Goal: Transaction & Acquisition: Purchase product/service

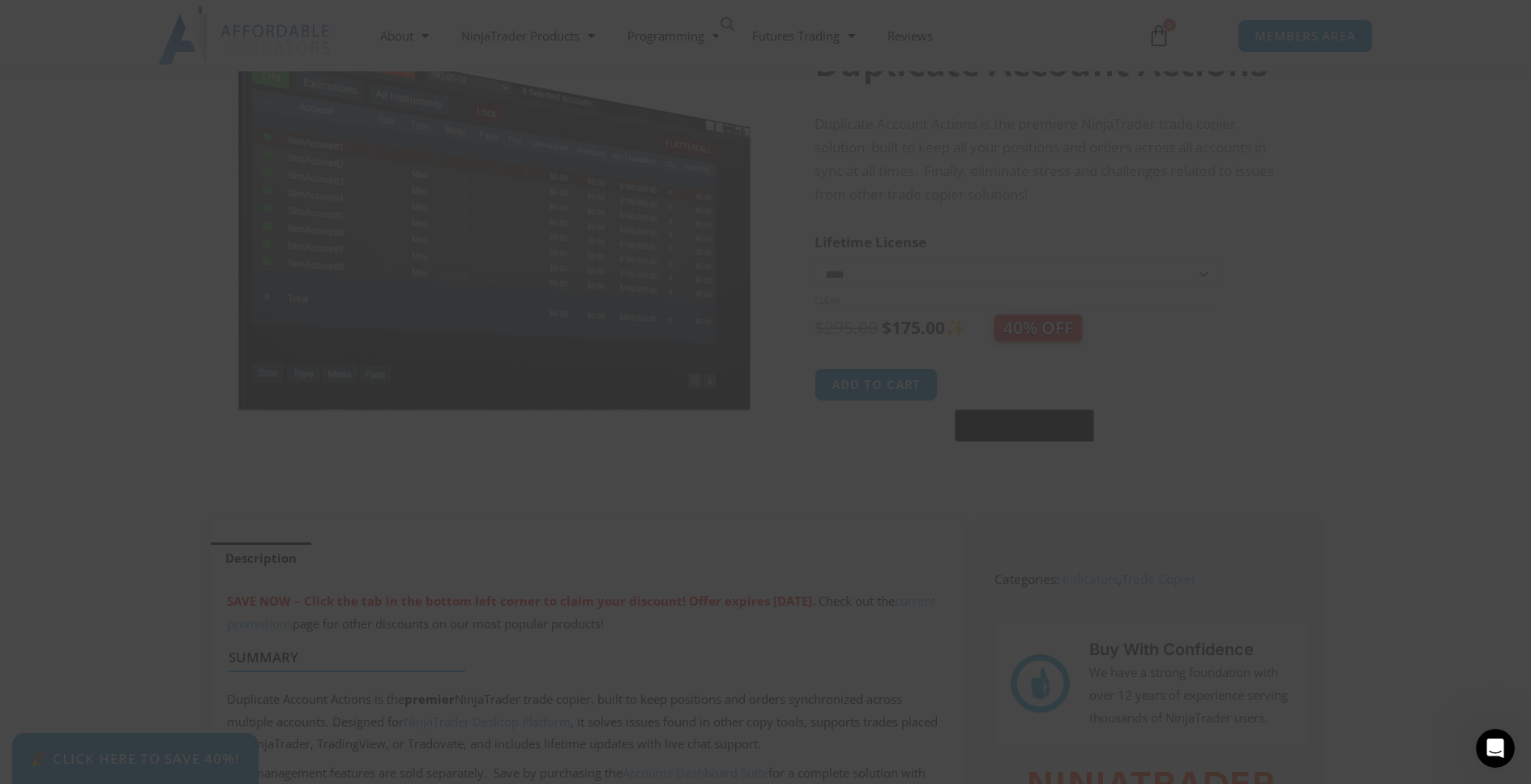
scroll to position [172, 0]
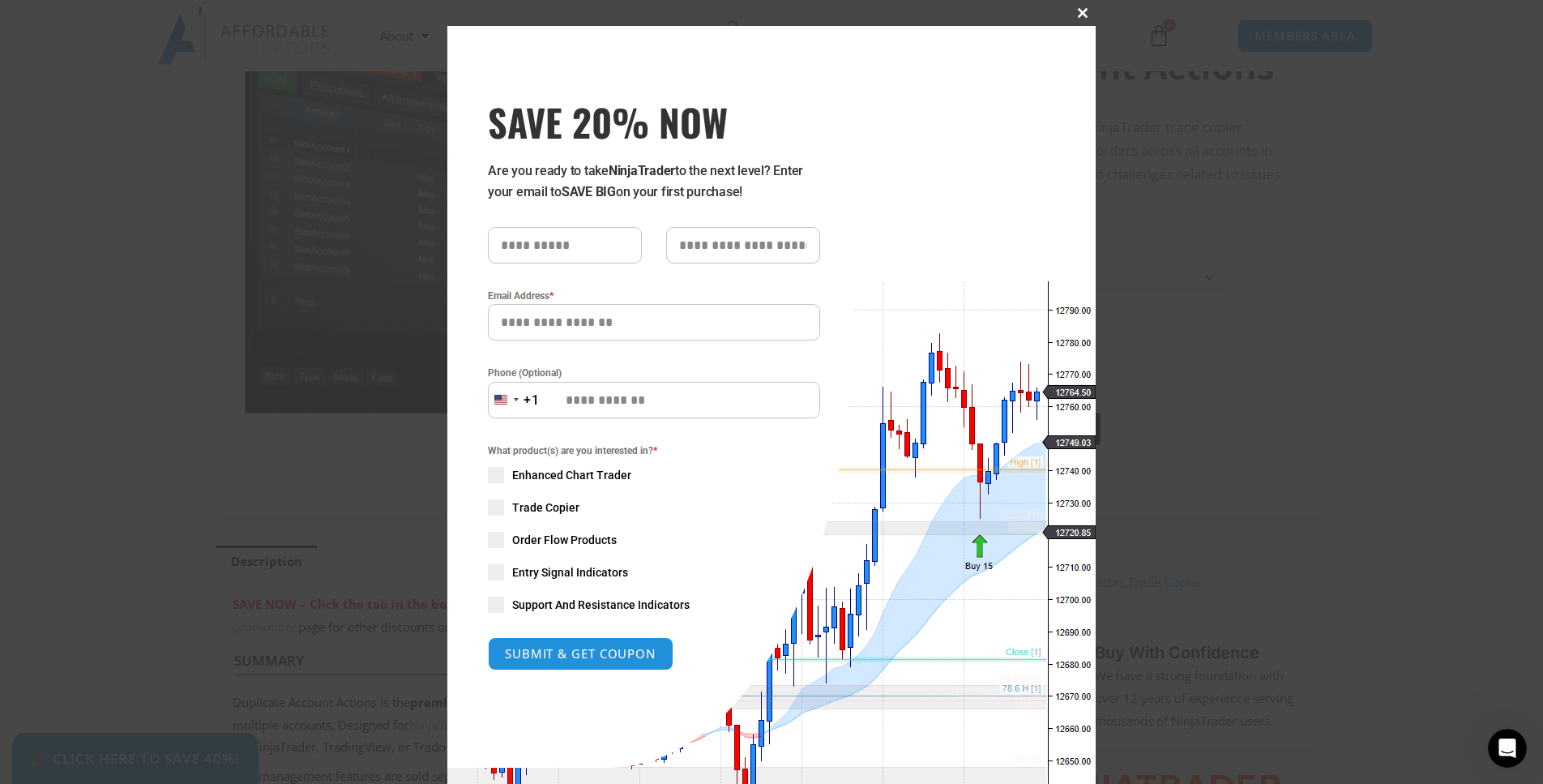
click at [1073, 13] on span "SAVE 20% NOW popup" at bounding box center [1083, 13] width 26 height 10
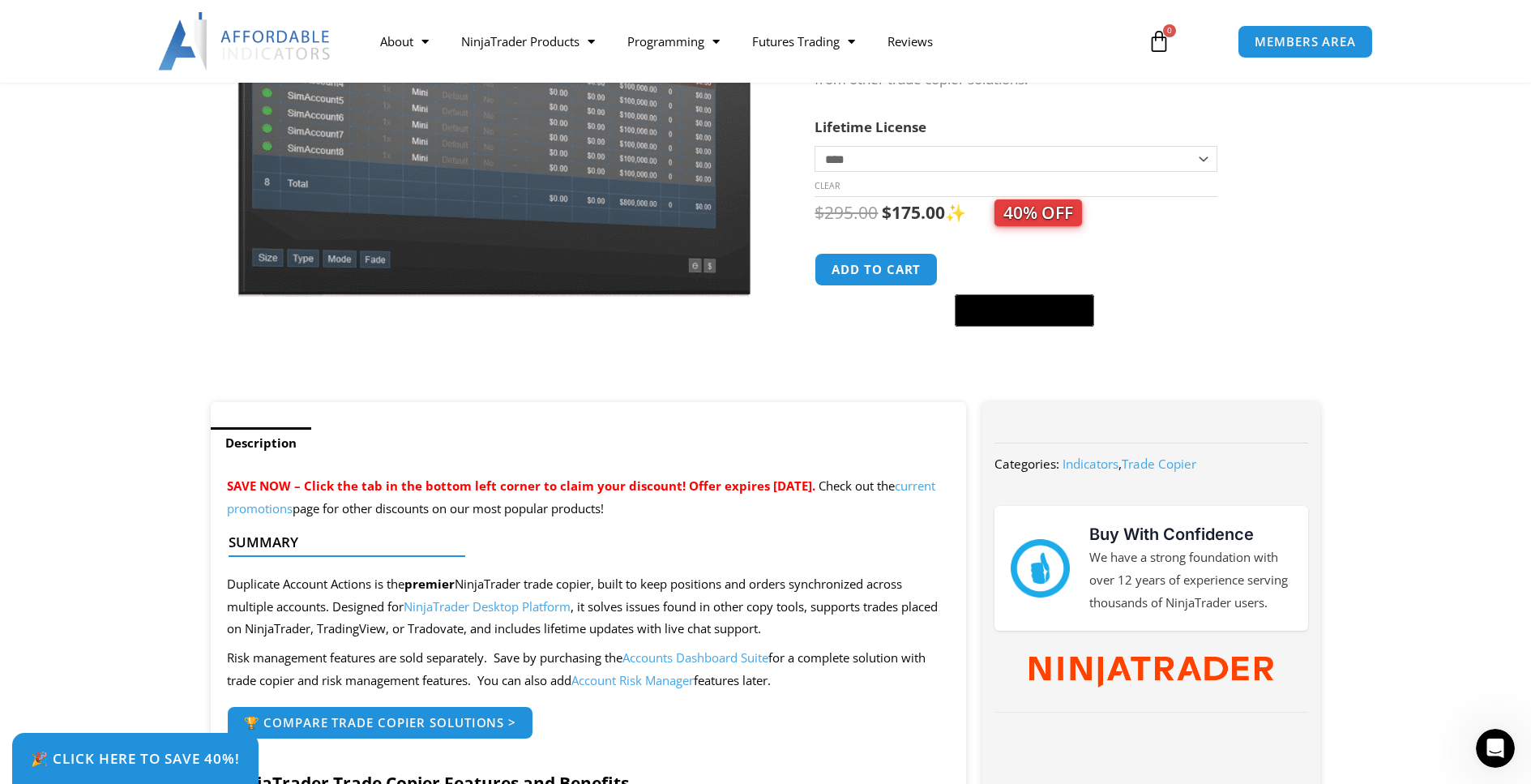
scroll to position [401, 0]
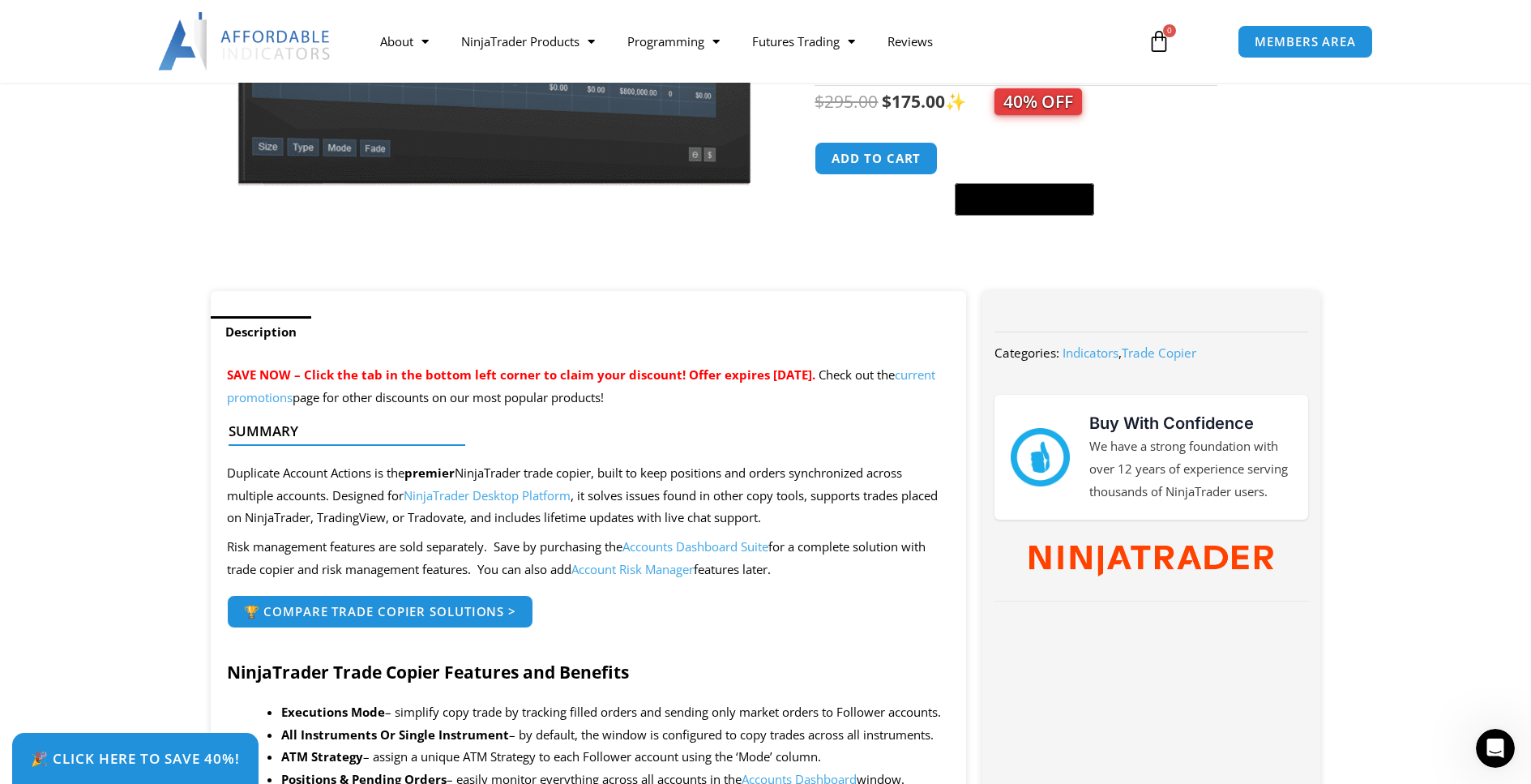
click at [721, 544] on link "Accounts Dashboard Suite" at bounding box center [695, 546] width 146 height 16
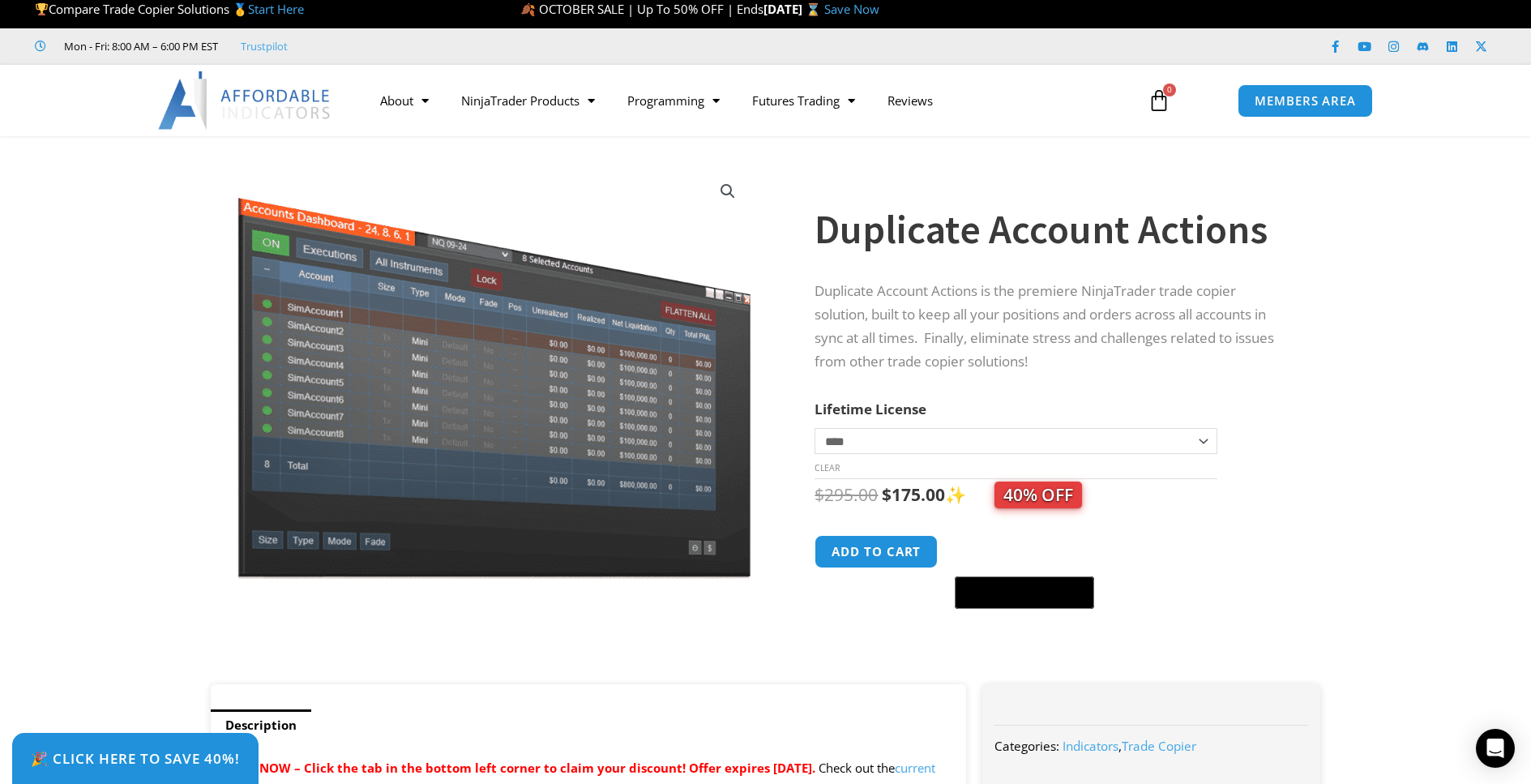
scroll to position [21, 0]
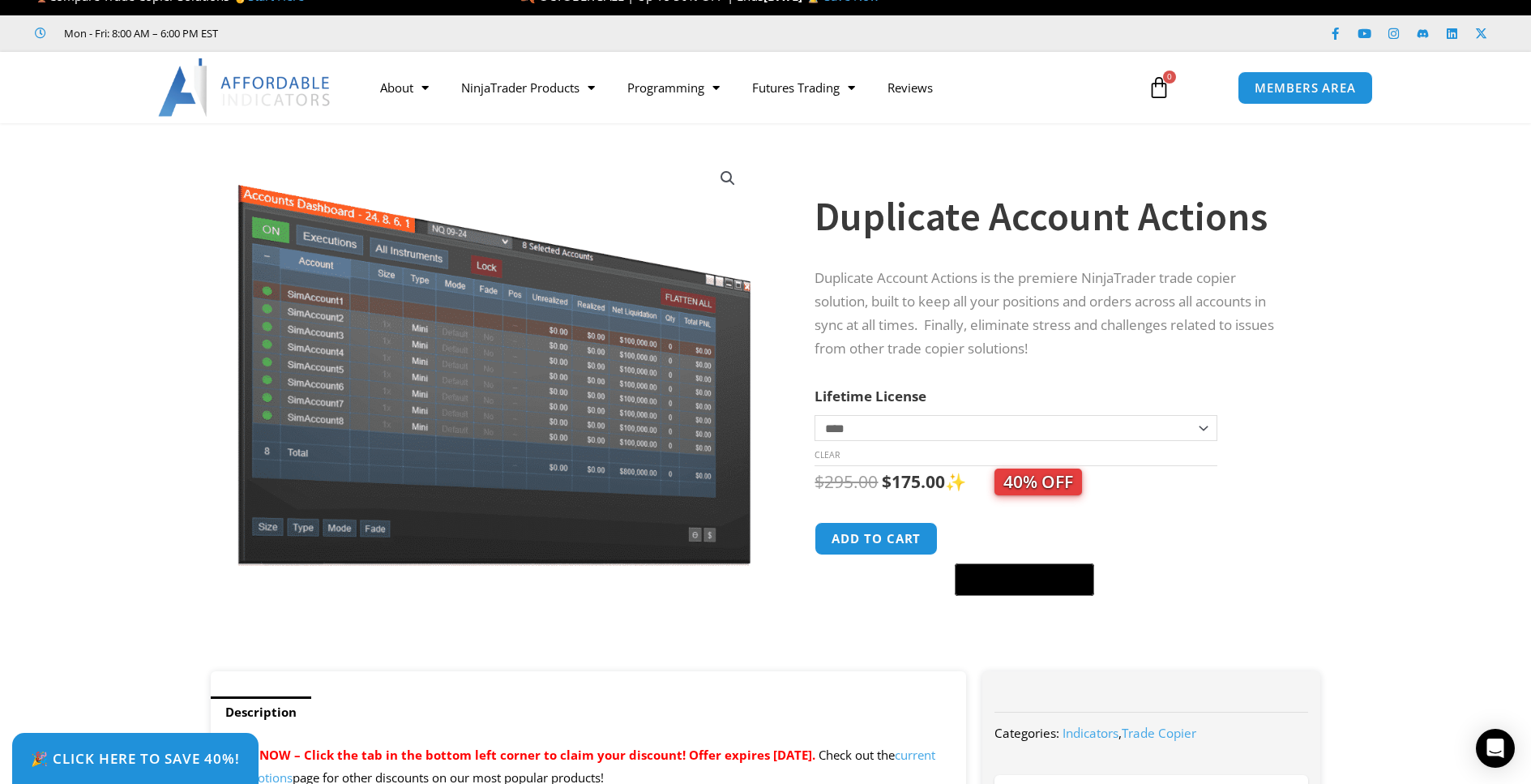
click at [1392, 451] on section "**********" at bounding box center [766, 405] width 1531 height 532
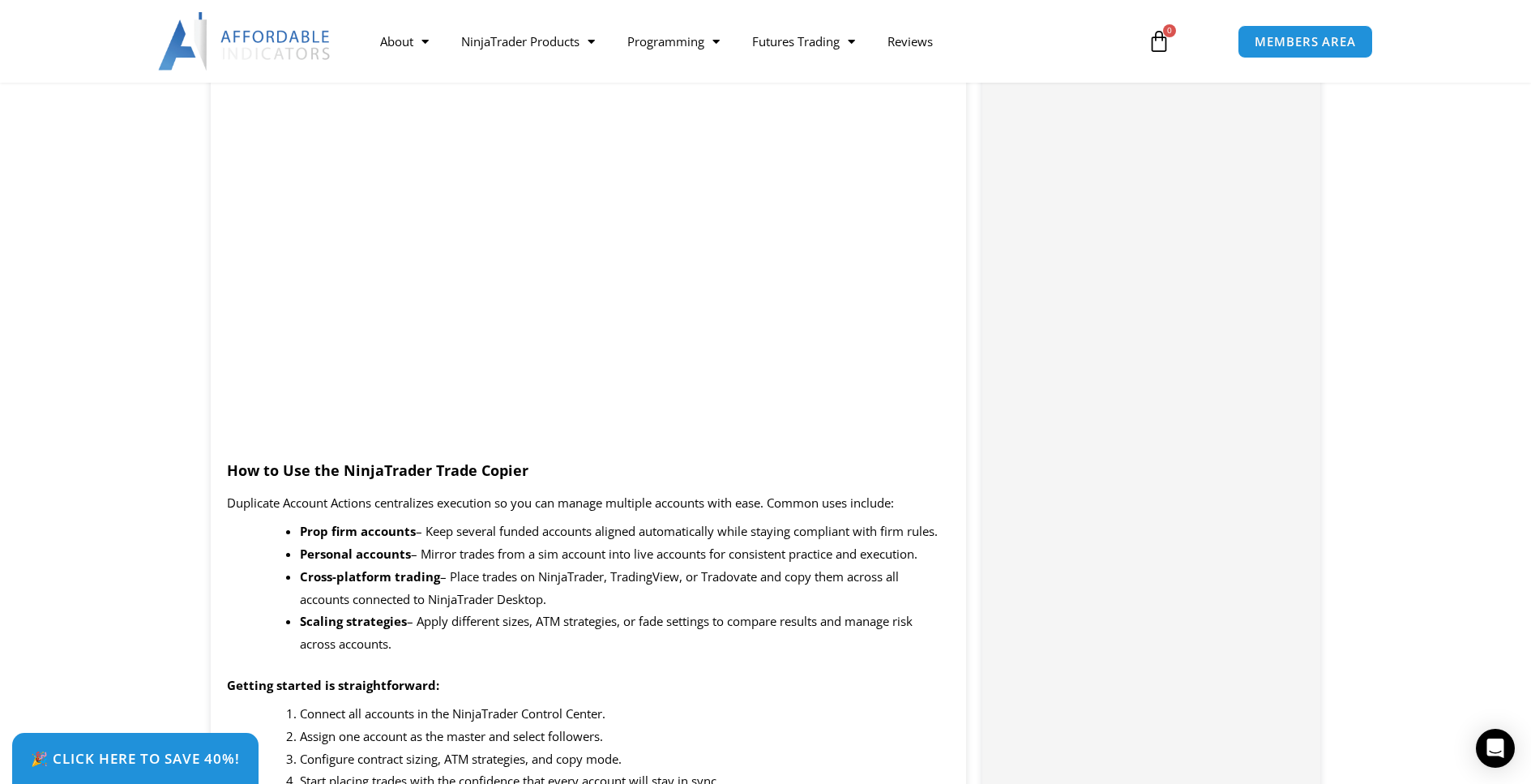
scroll to position [559, 0]
